Goal: Transaction & Acquisition: Purchase product/service

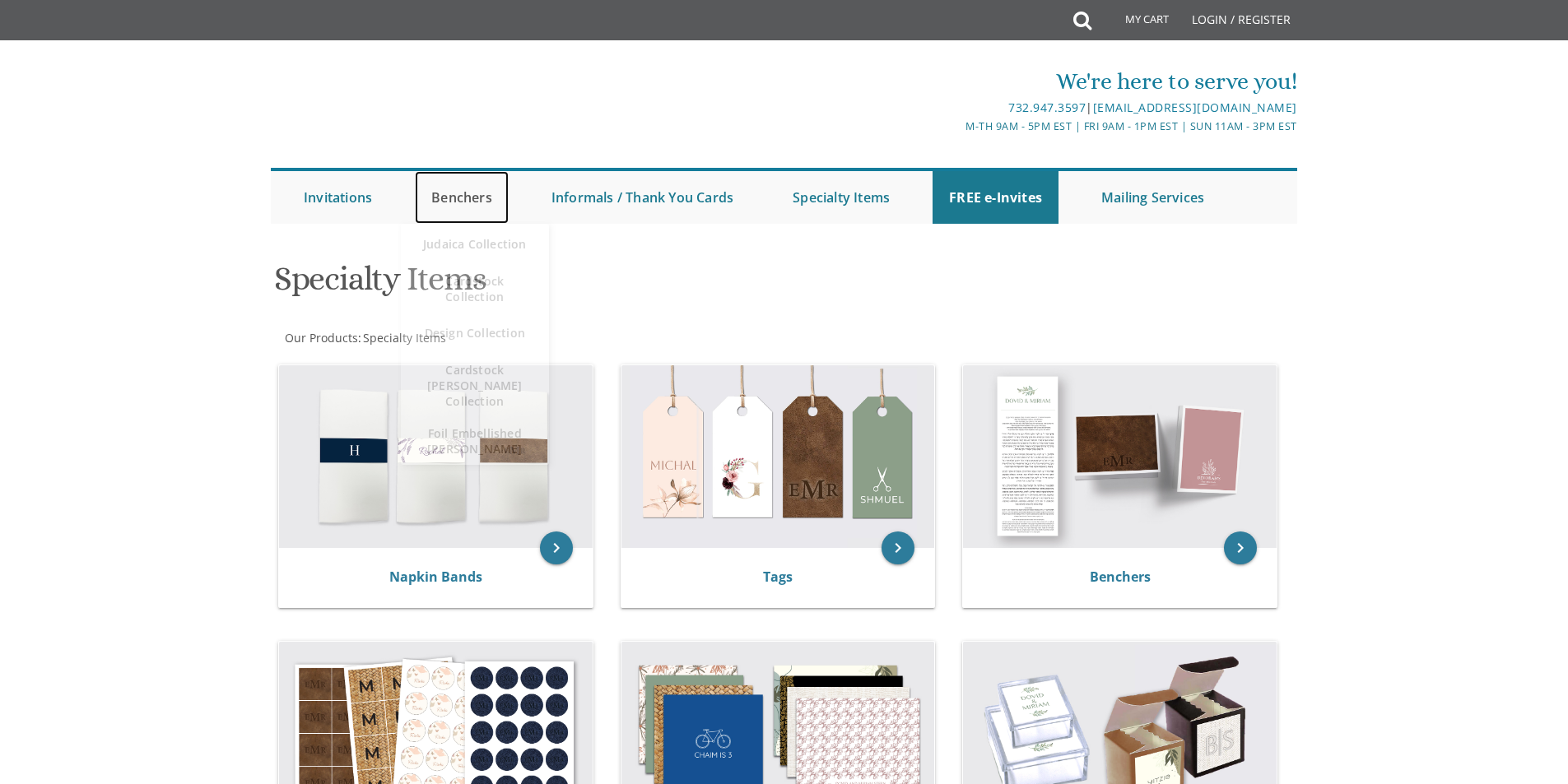
click at [451, 193] on link "Benchers" at bounding box center [462, 197] width 94 height 52
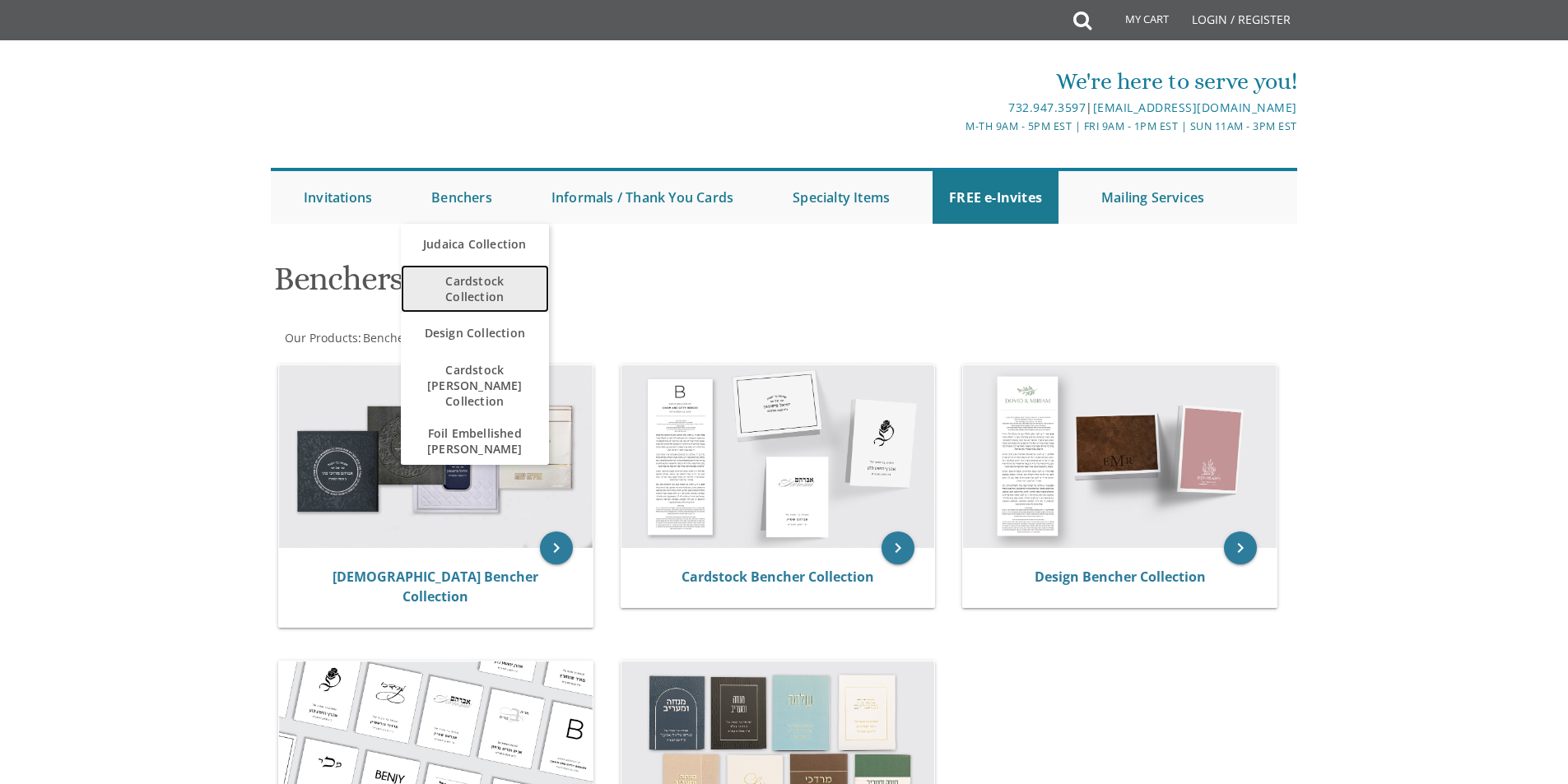
click at [458, 285] on span "Cardstock Collection" at bounding box center [475, 288] width 116 height 47
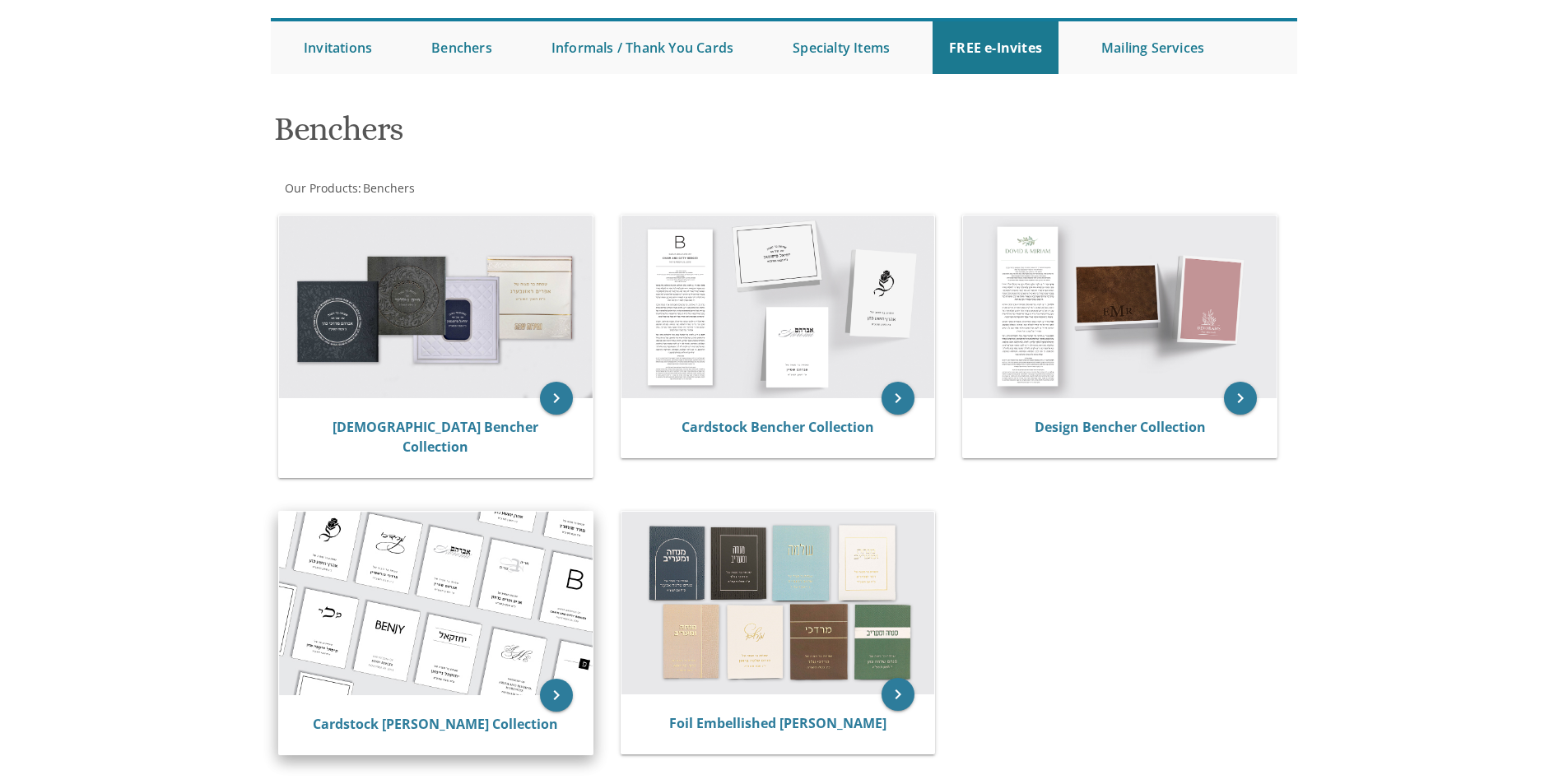
scroll to position [165, 0]
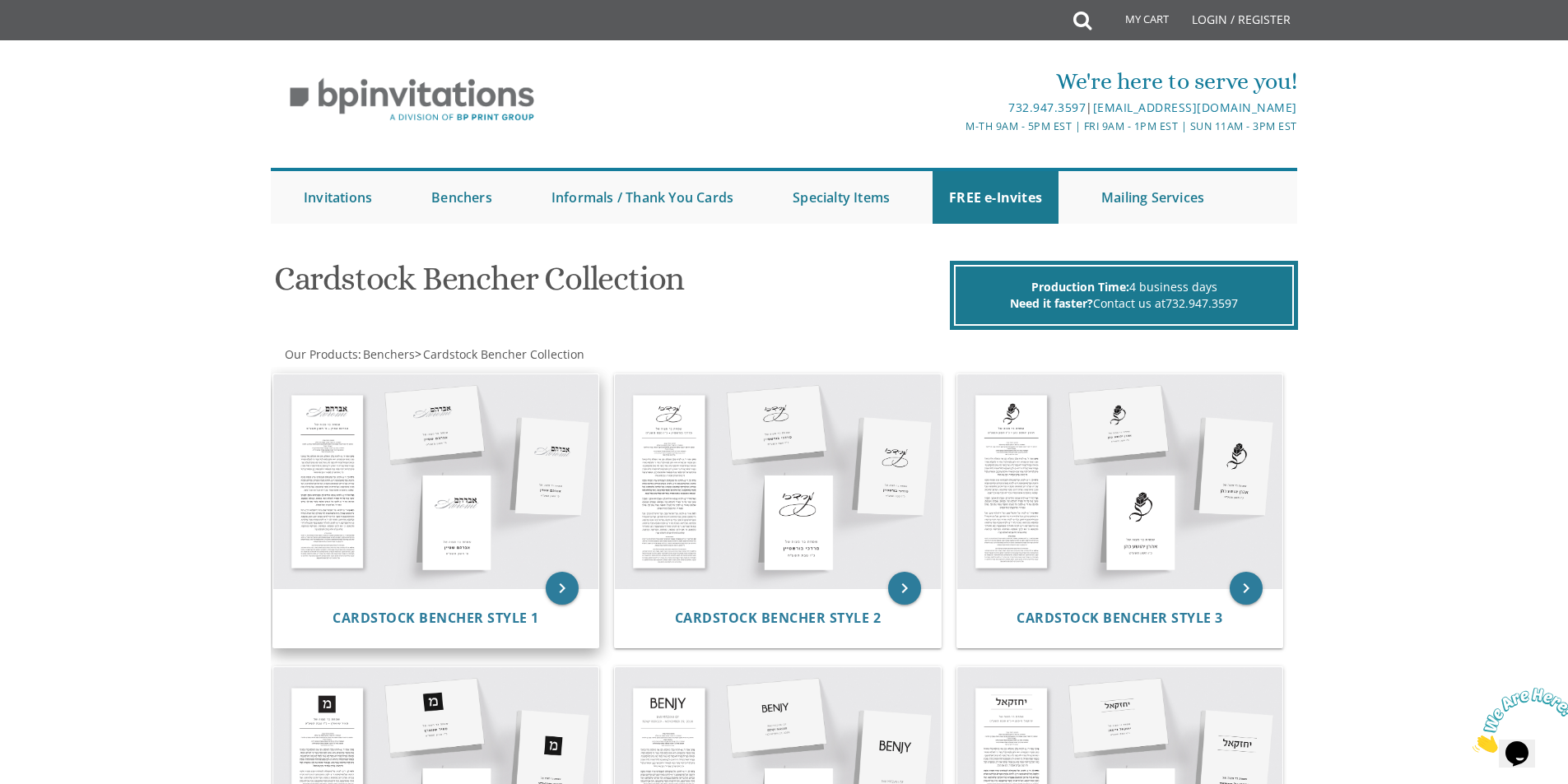
click at [499, 535] on img at bounding box center [436, 481] width 326 height 214
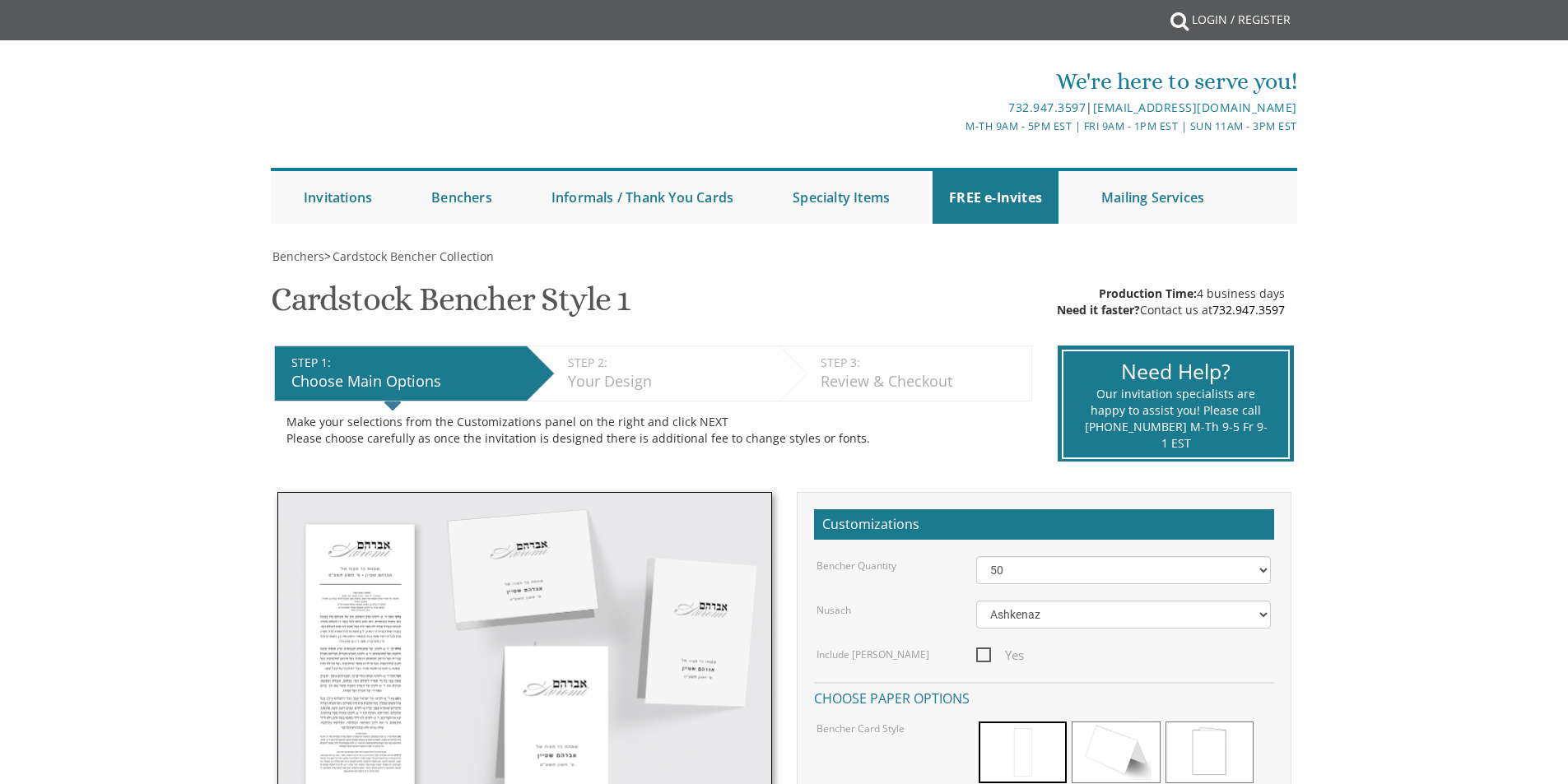
scroll to position [247, 0]
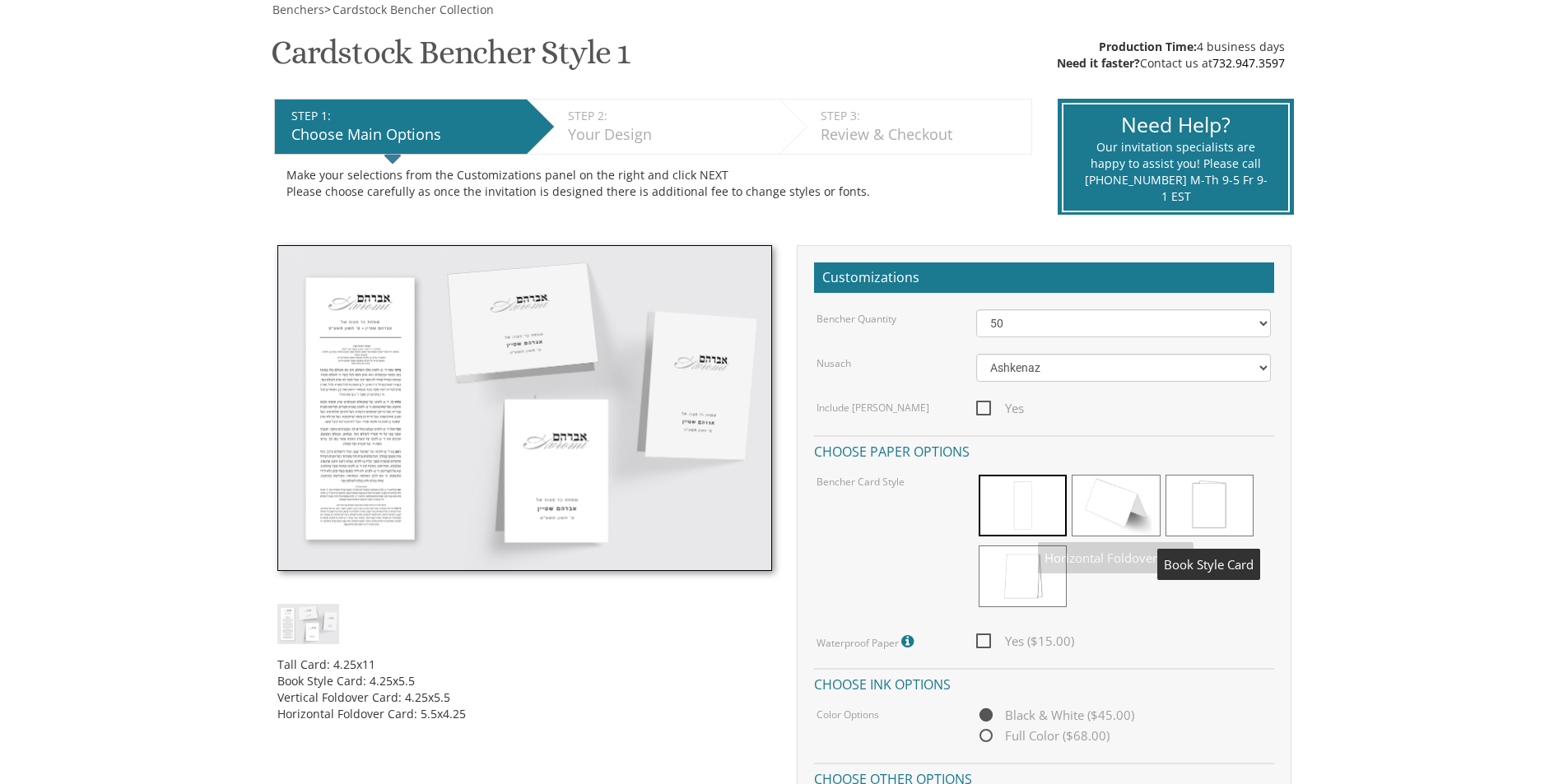
click at [1215, 497] on span at bounding box center [1209, 505] width 88 height 62
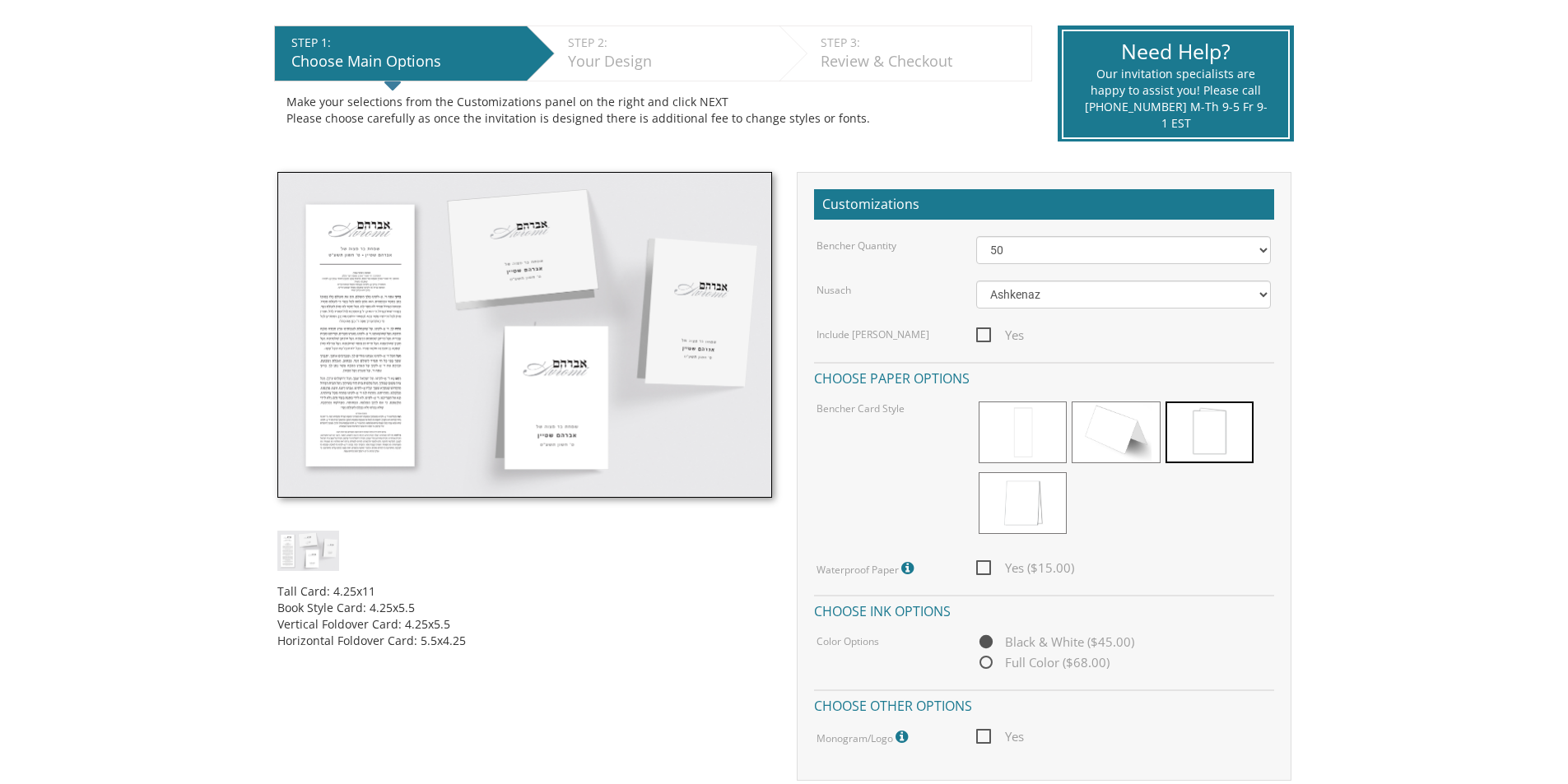
scroll to position [412, 0]
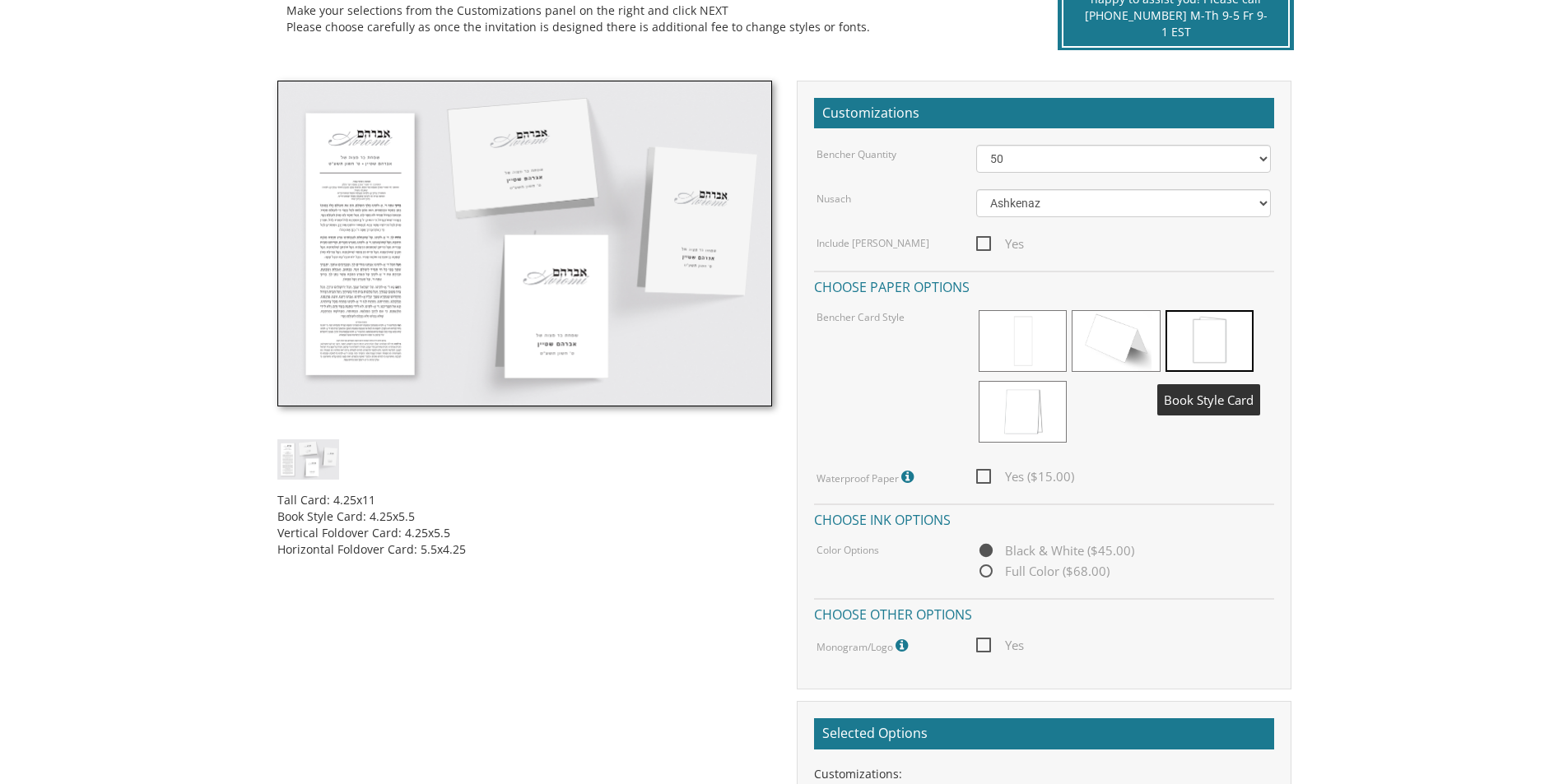
click at [1192, 338] on span at bounding box center [1209, 341] width 88 height 62
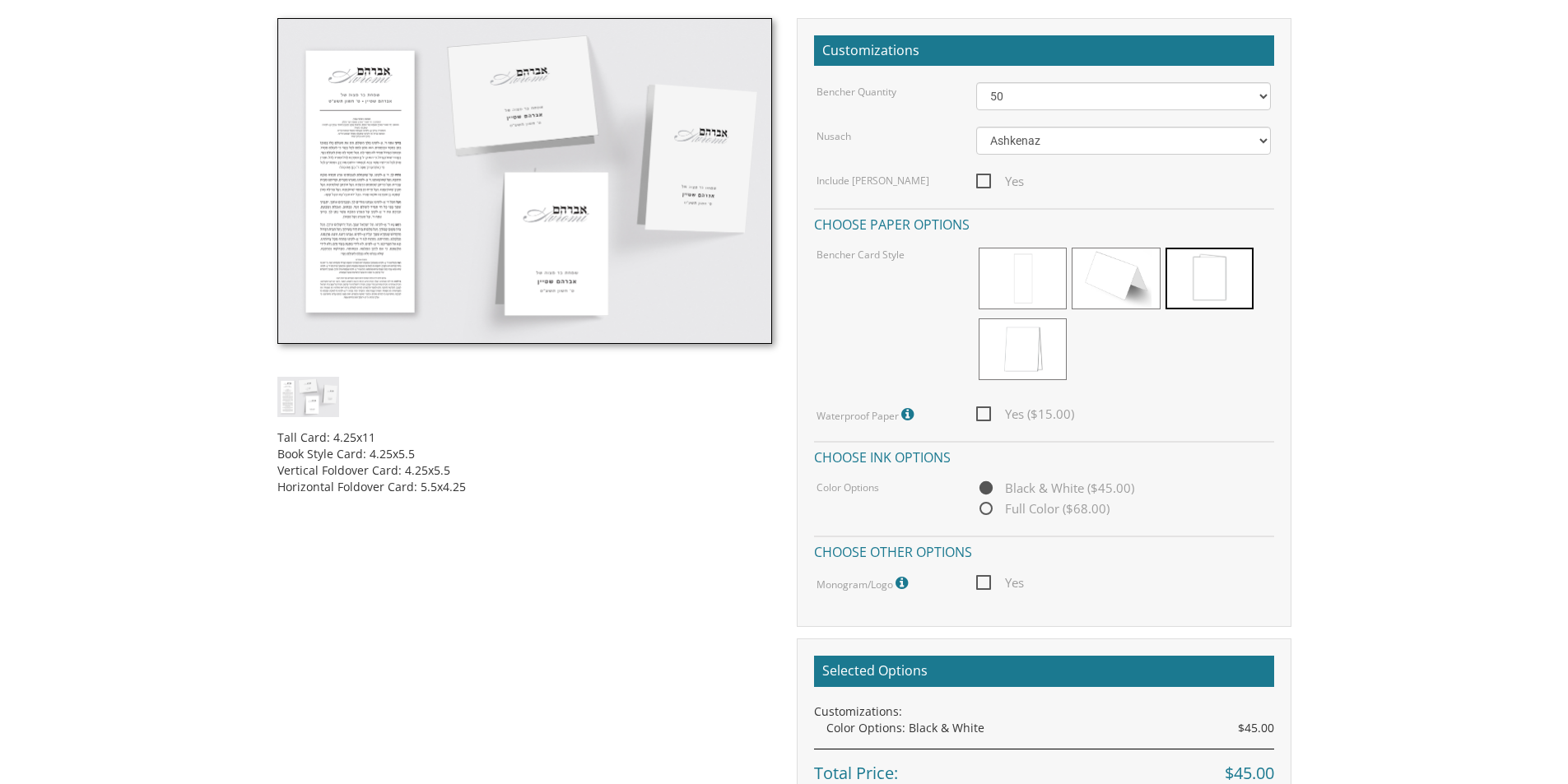
scroll to position [576, 0]
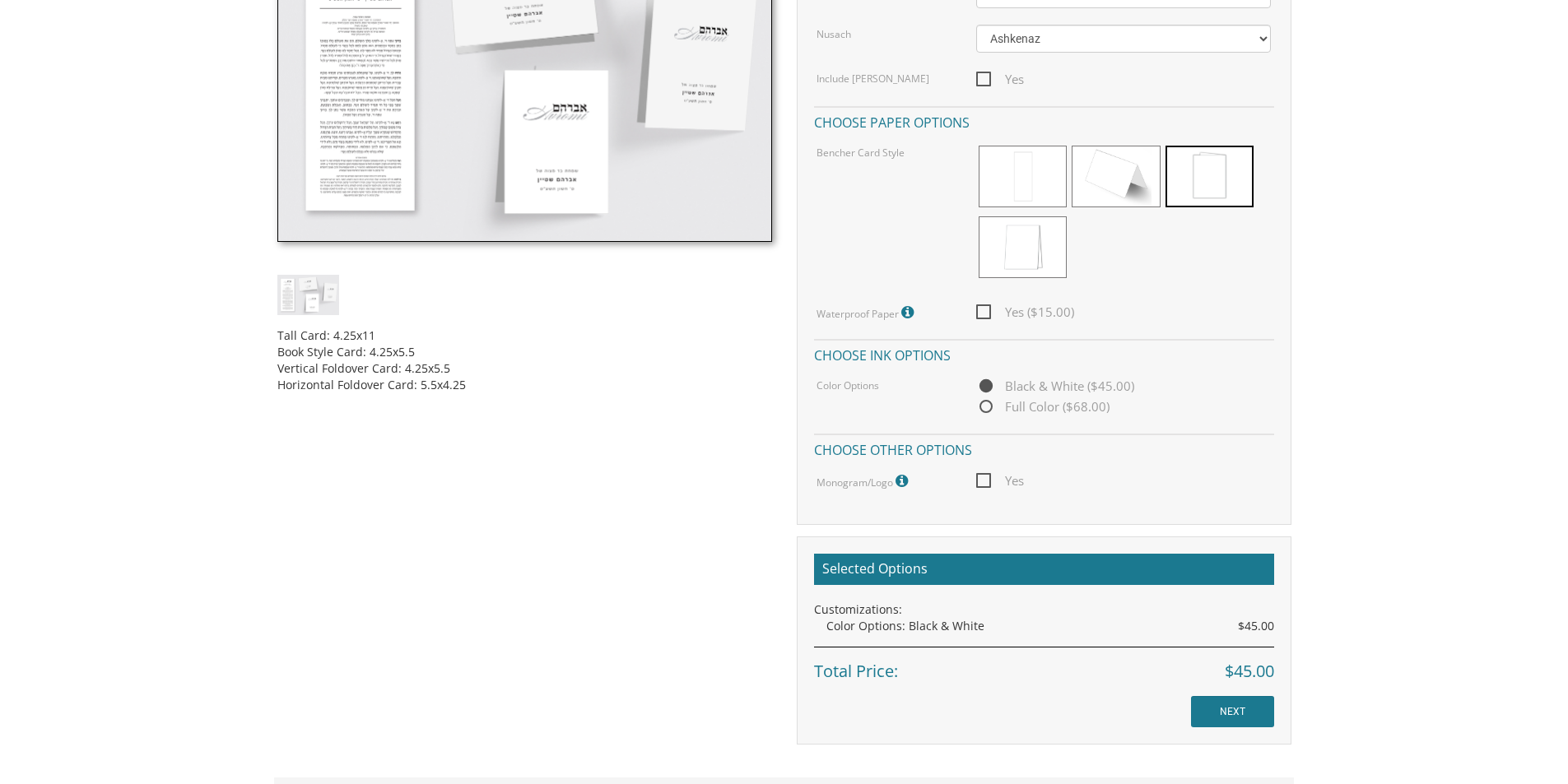
click at [983, 485] on span "Yes" at bounding box center [999, 481] width 47 height 21
click at [983, 485] on input "Yes" at bounding box center [981, 479] width 11 height 11
checkbox input "true"
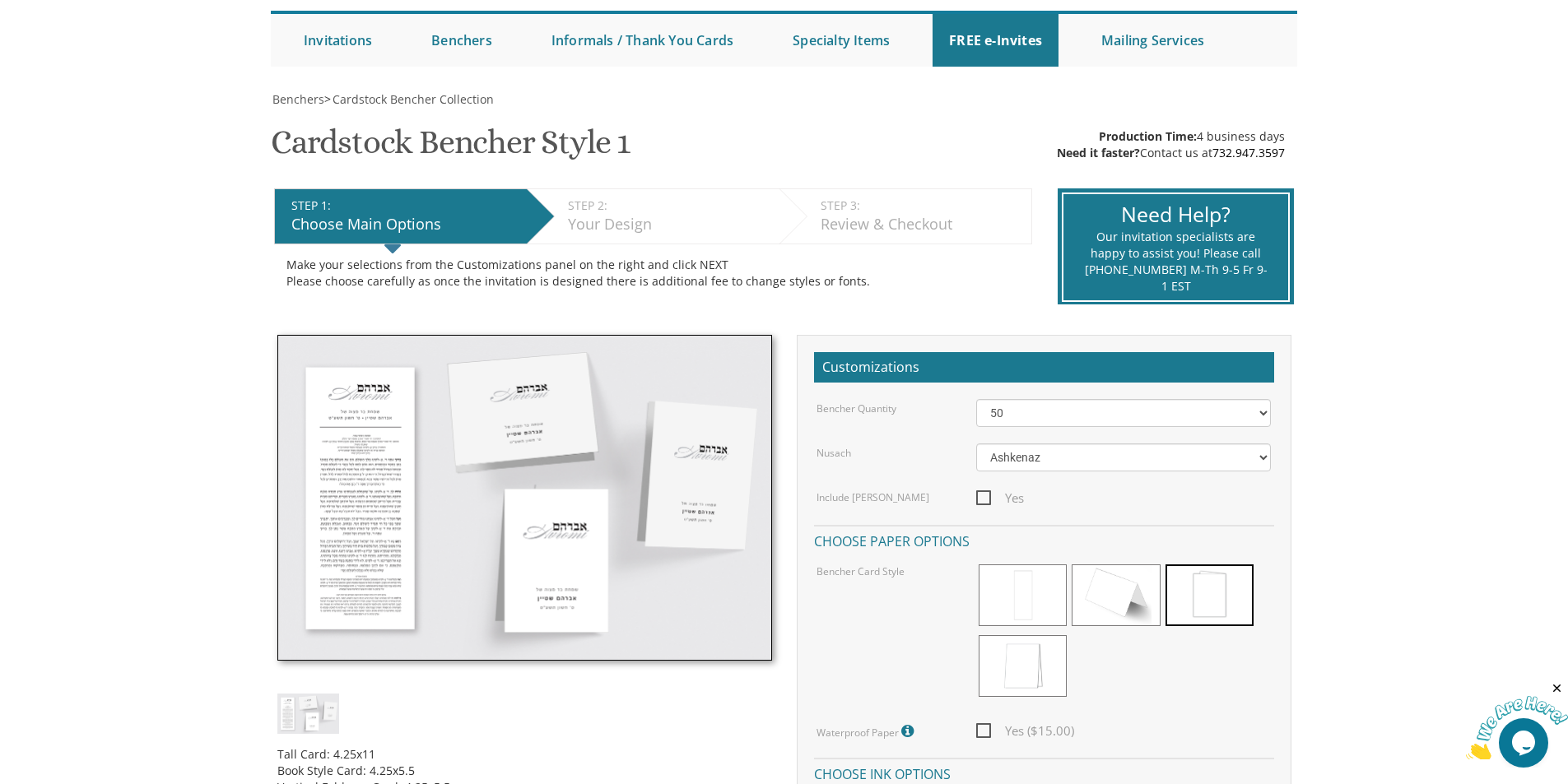
scroll to position [0, 0]
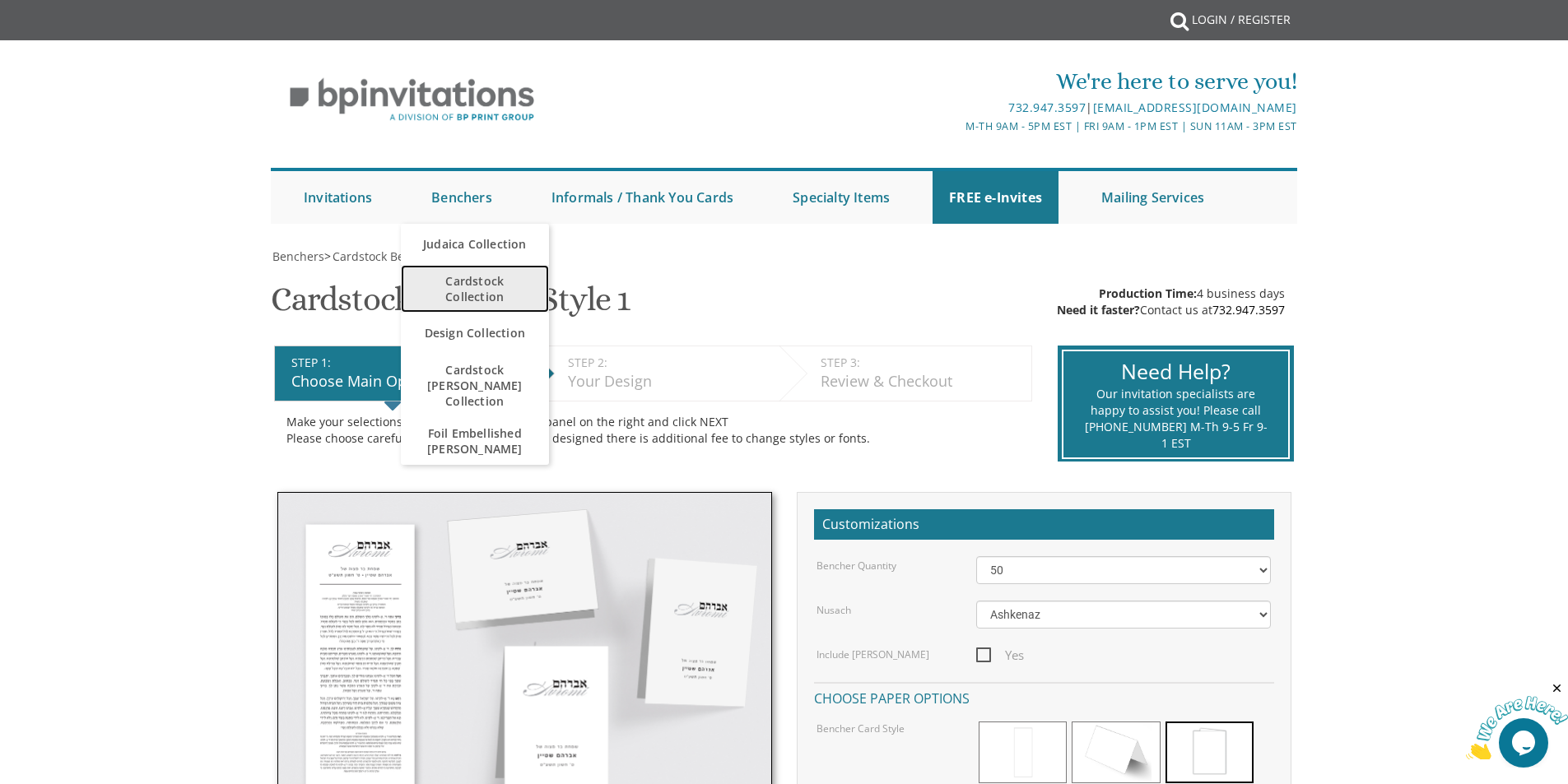
click at [458, 287] on span "Cardstock Collection" at bounding box center [475, 288] width 116 height 47
click at [466, 291] on span "Cardstock Collection" at bounding box center [475, 288] width 116 height 47
click at [477, 301] on span "Cardstock Collection" at bounding box center [475, 288] width 116 height 47
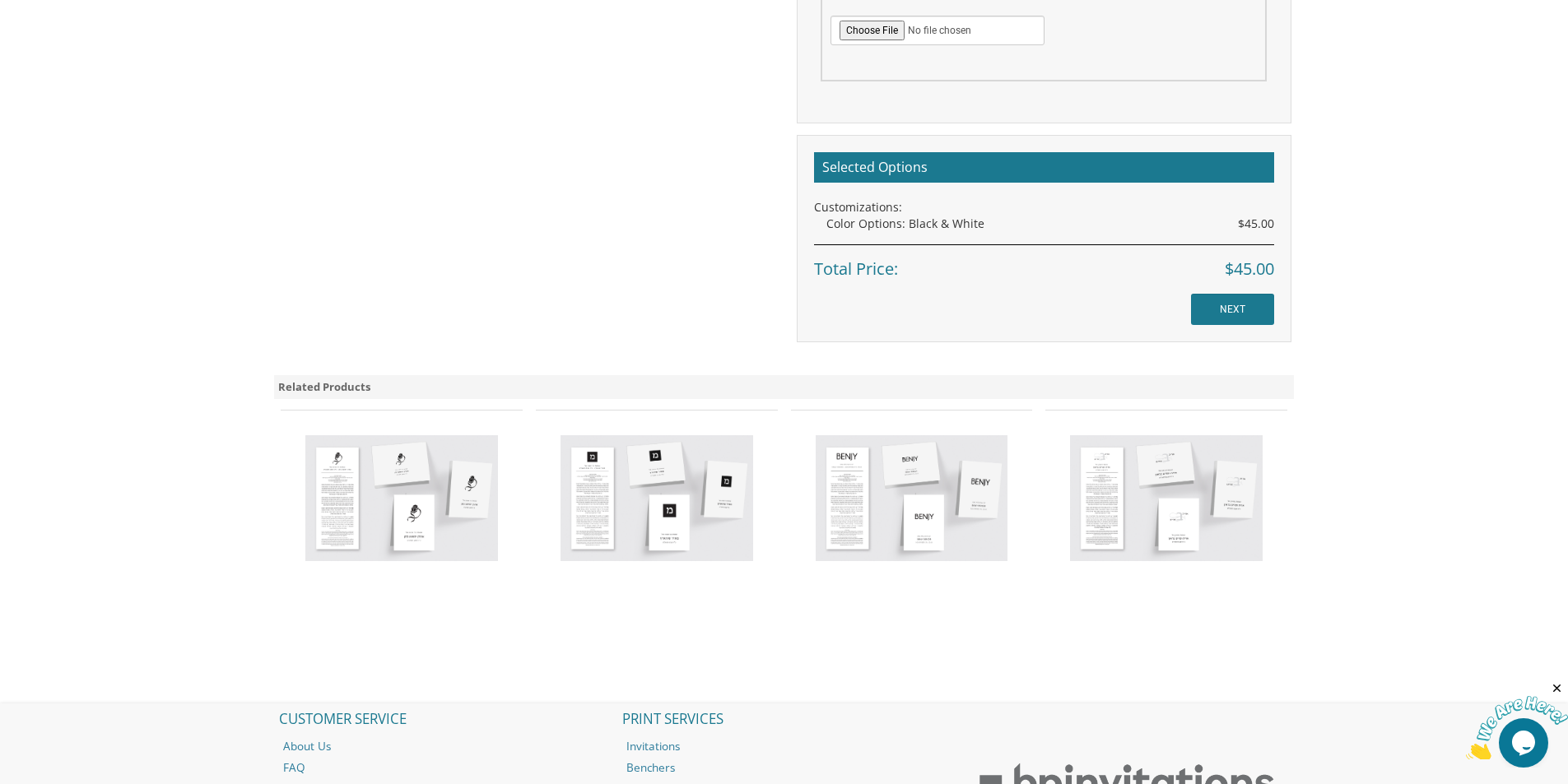
scroll to position [1242, 0]
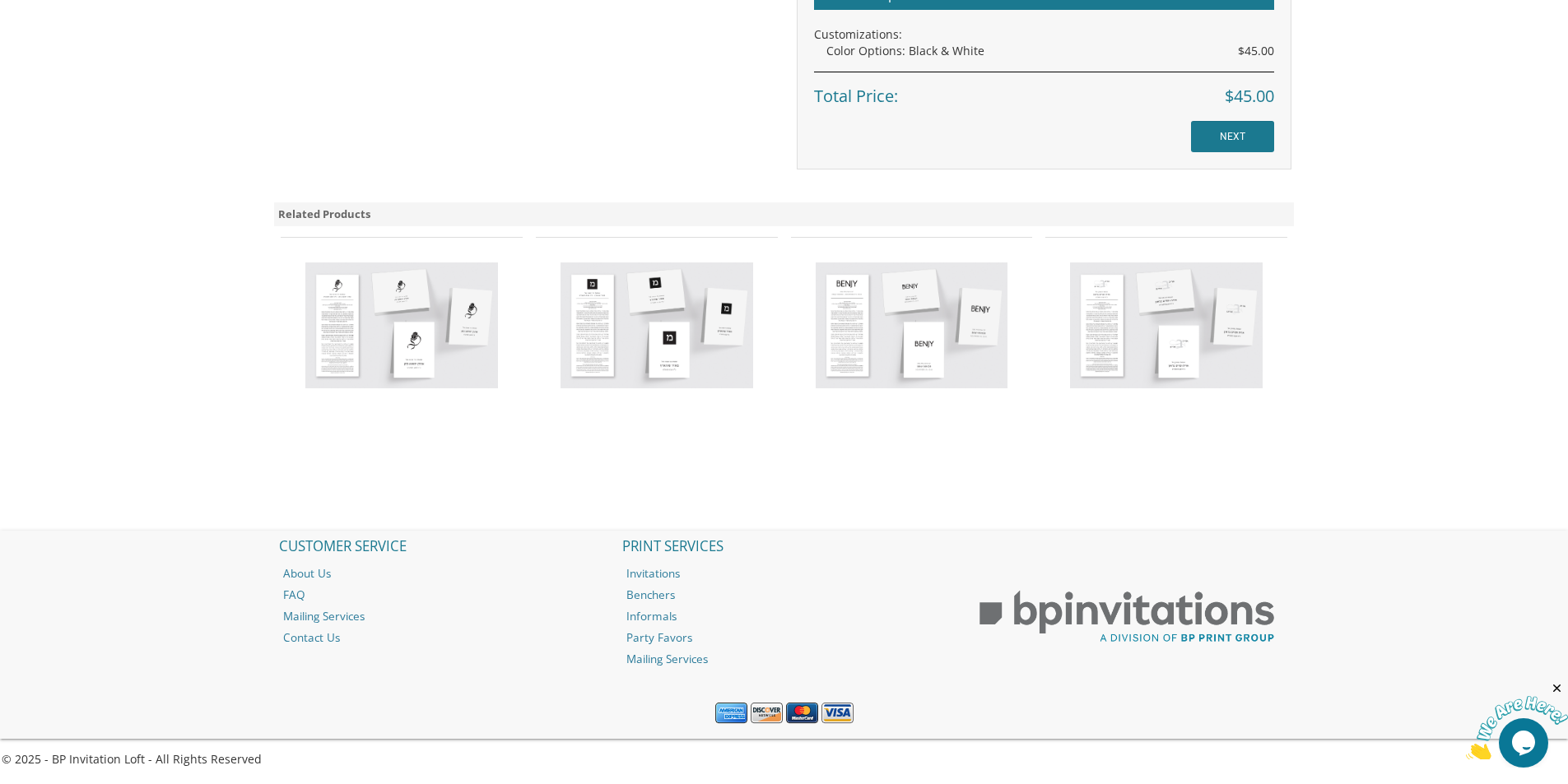
click at [1153, 312] on img at bounding box center [1165, 326] width 192 height 126
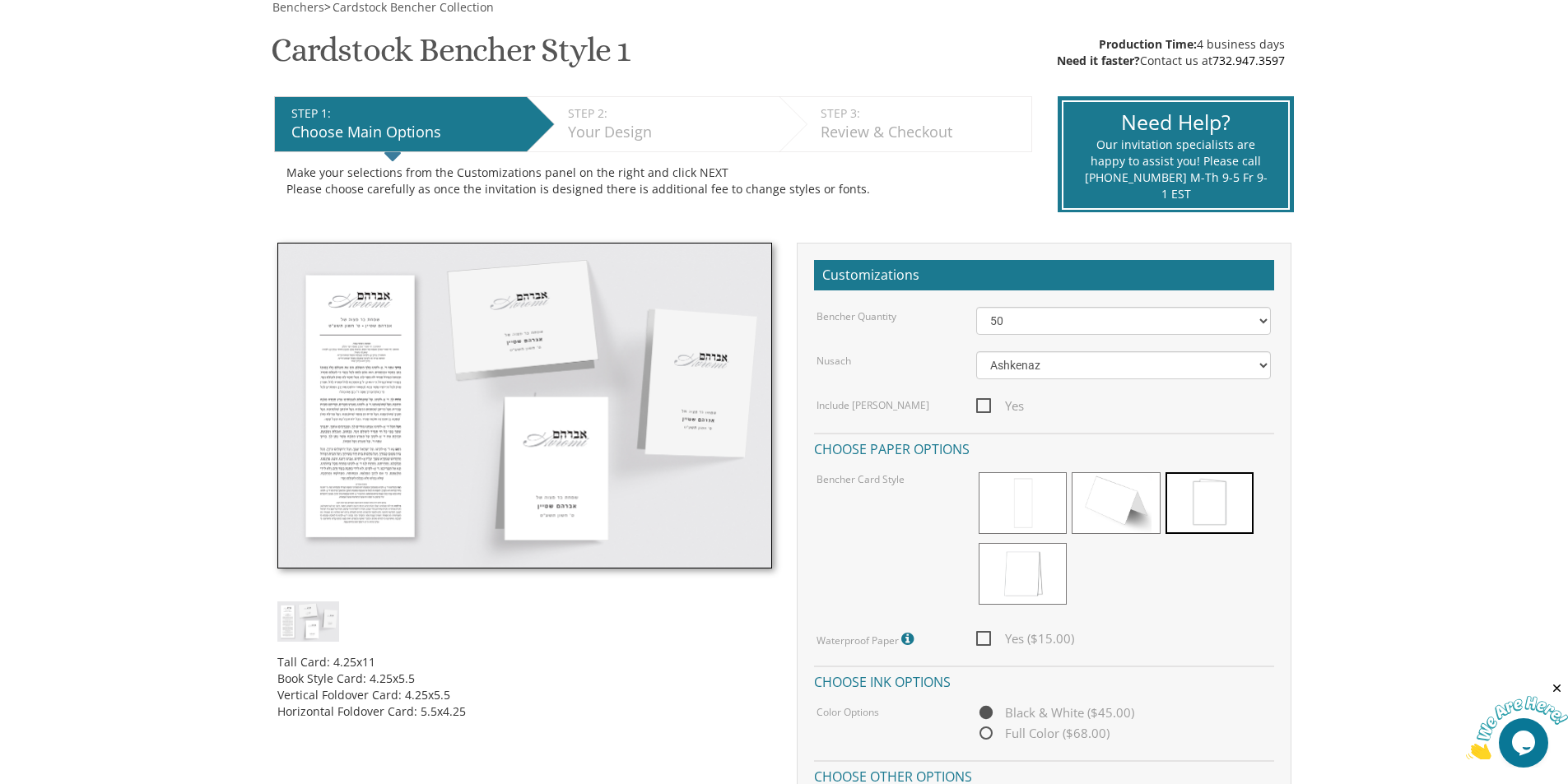
scroll to position [8, 0]
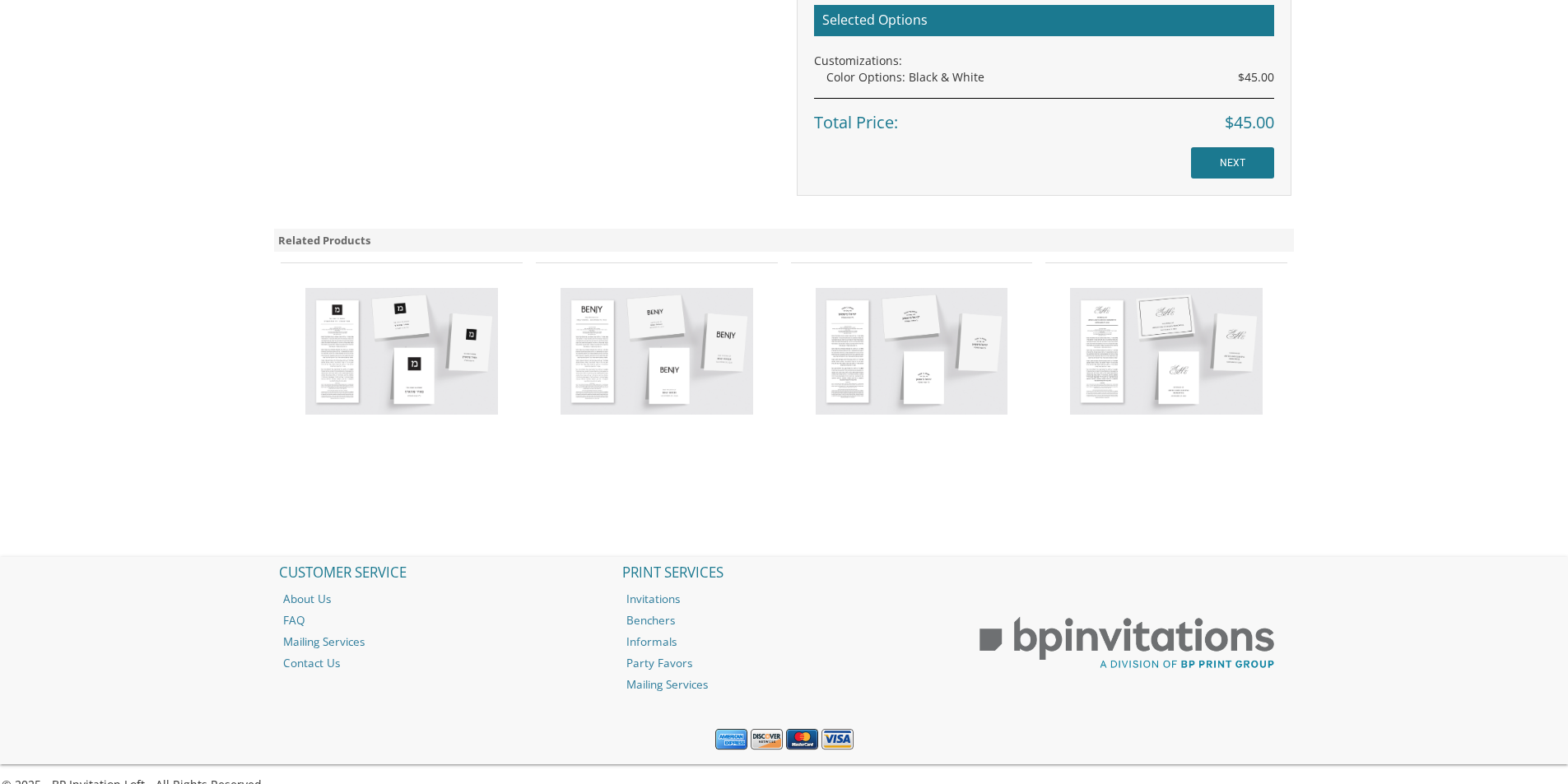
scroll to position [1150, 0]
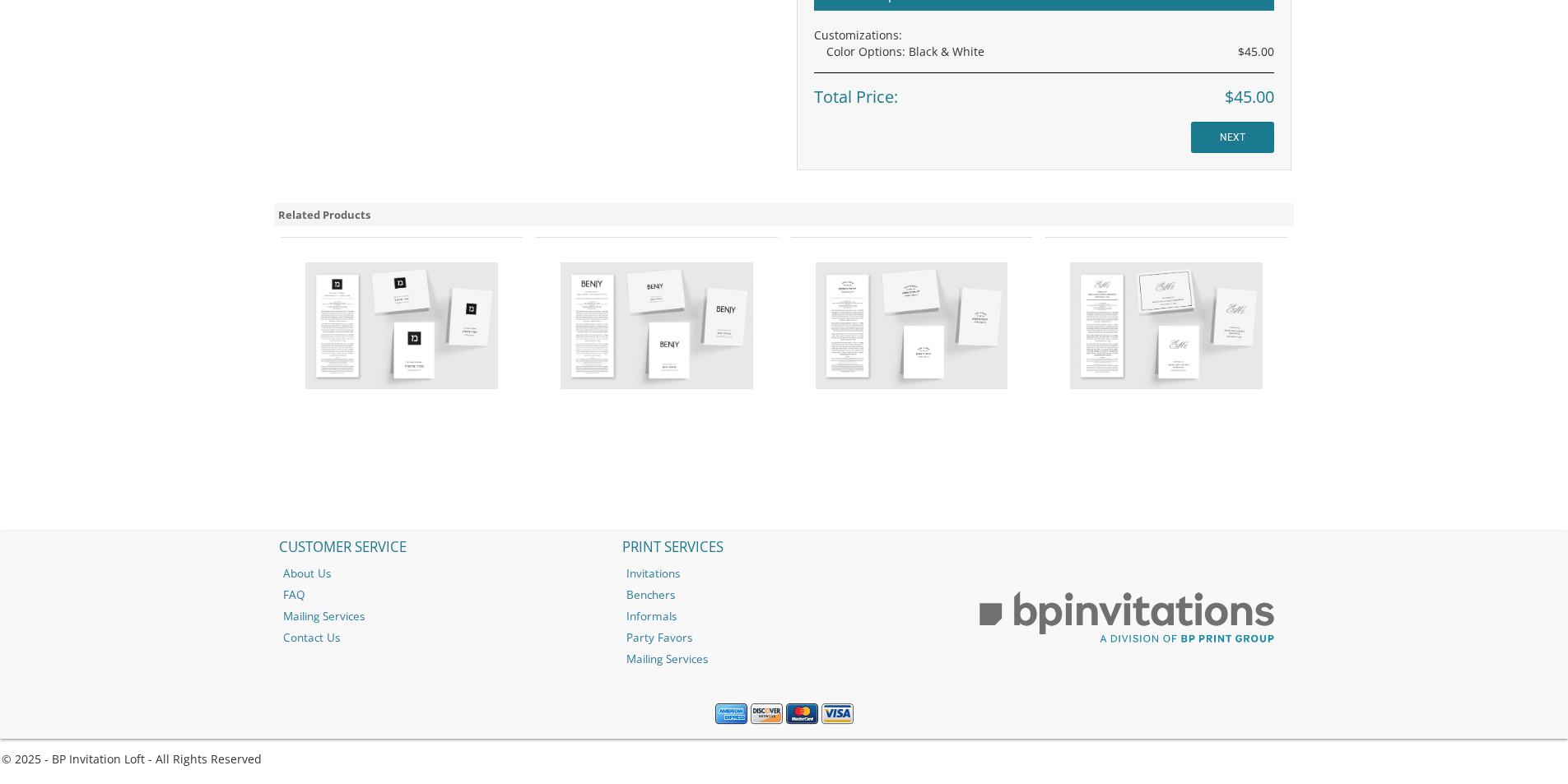
click at [1169, 325] on img at bounding box center [1165, 326] width 192 height 126
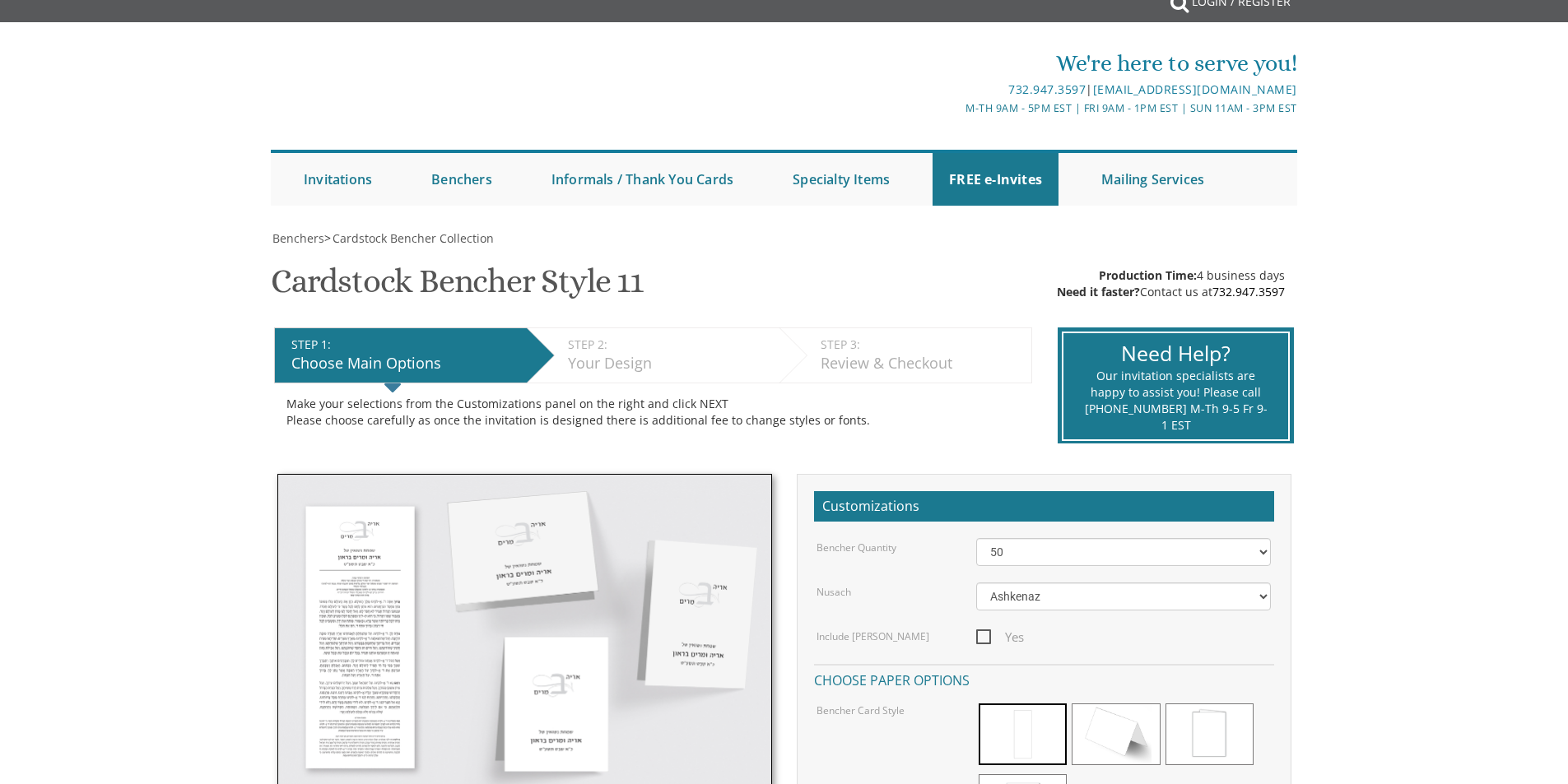
scroll to position [0, 0]
